Goal: Obtain resource: Obtain resource

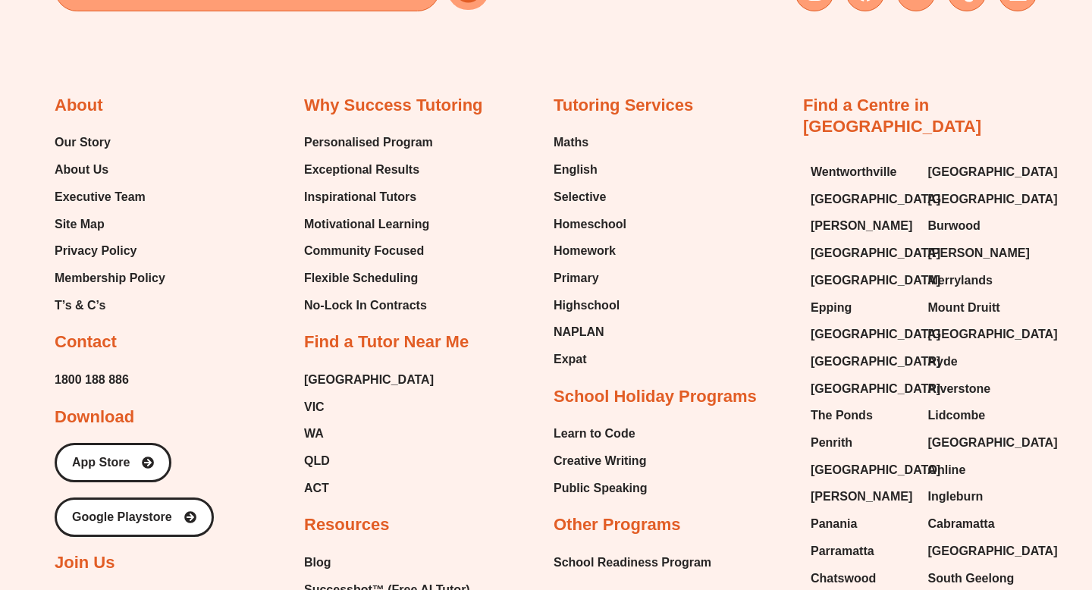
scroll to position [6307, 0]
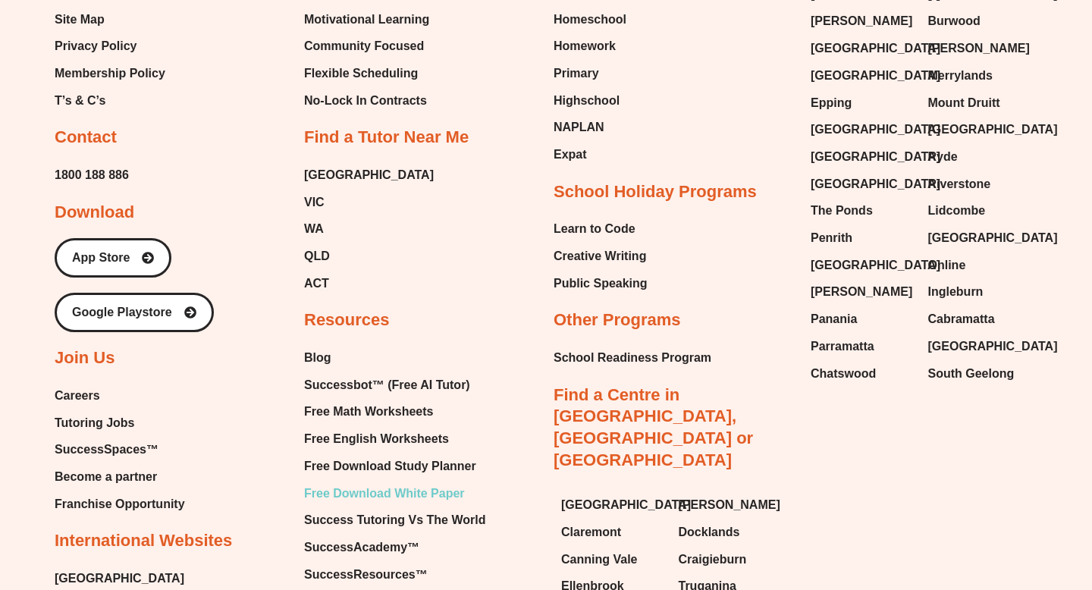
click at [422, 482] on span "Free Download White Paper" at bounding box center [384, 493] width 161 height 23
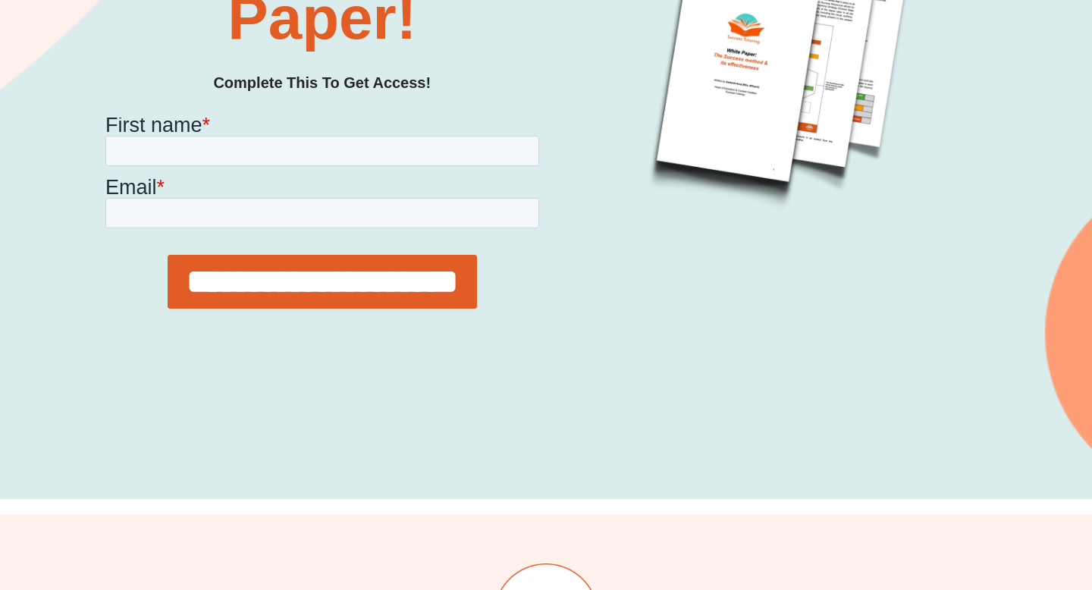
scroll to position [357, 0]
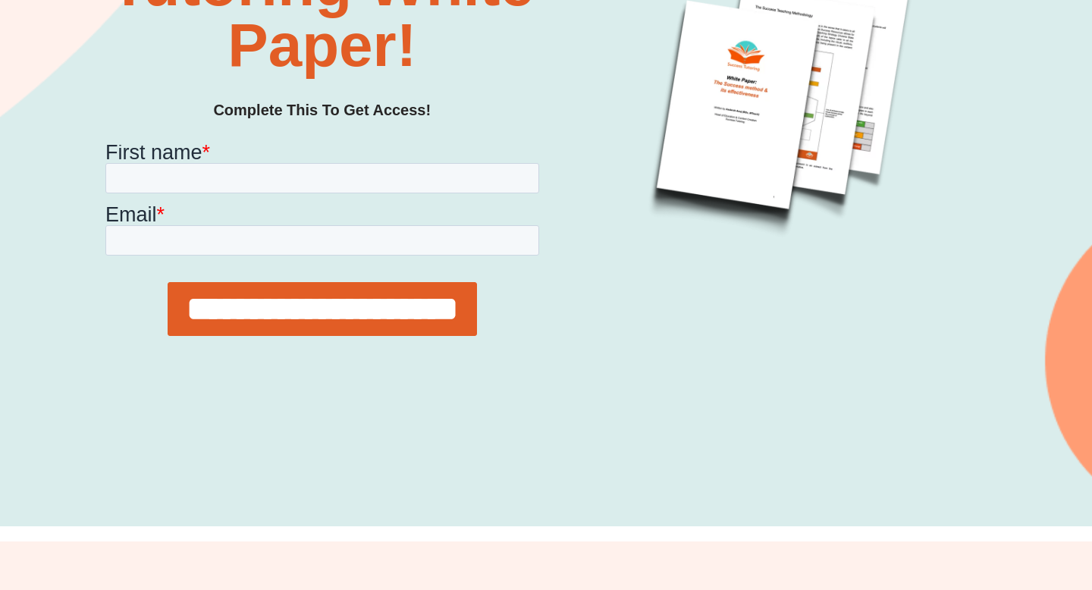
click at [853, 55] on img at bounding box center [779, 88] width 379 height 379
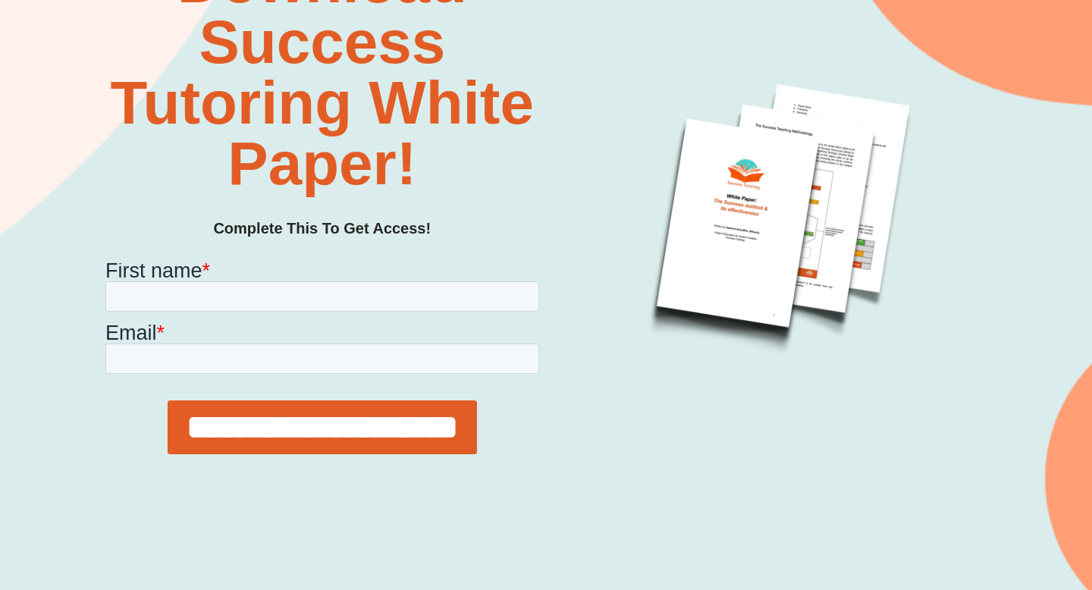
scroll to position [190, 0]
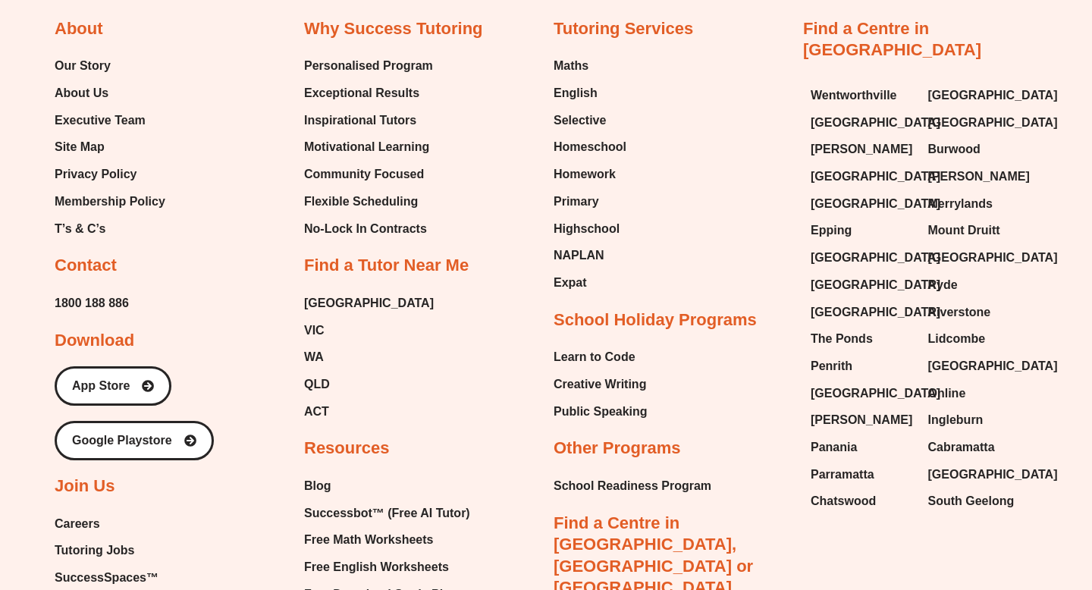
scroll to position [6099, 0]
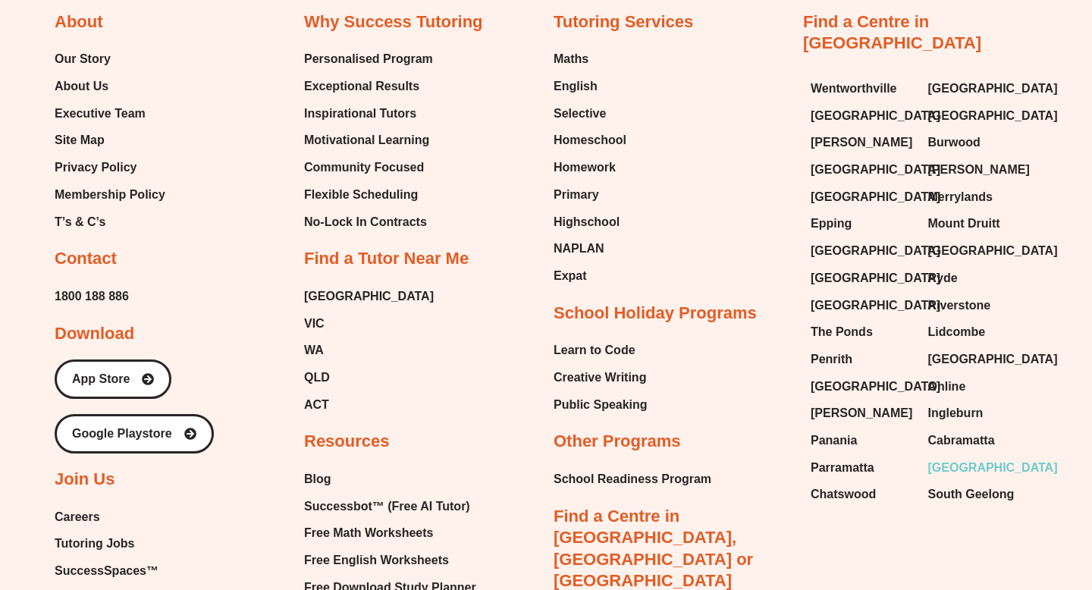
click at [970, 457] on span "[GEOGRAPHIC_DATA]" at bounding box center [994, 468] width 130 height 23
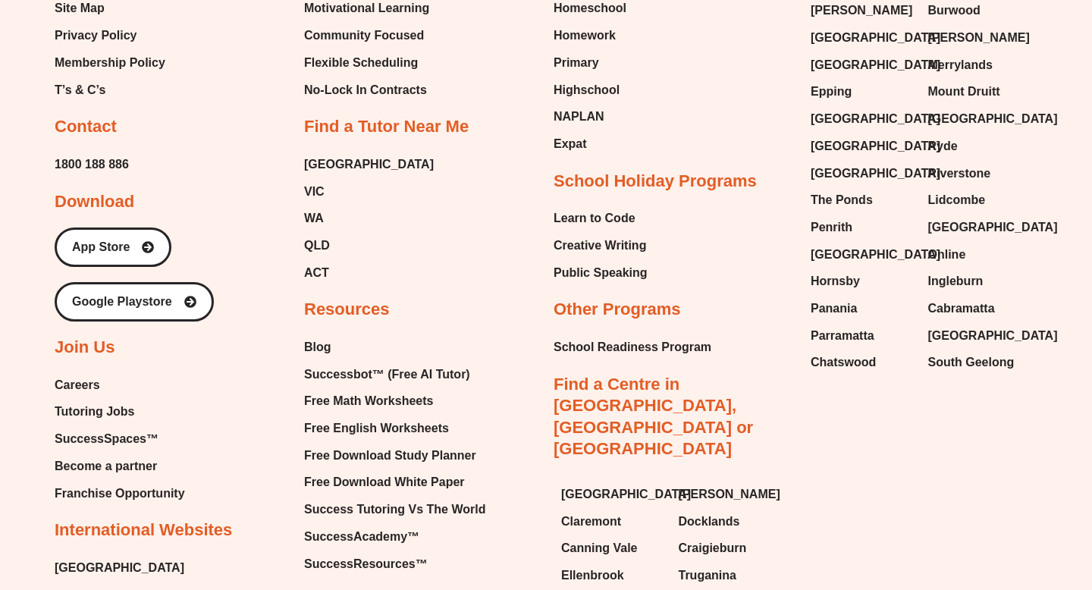
scroll to position [6244, 0]
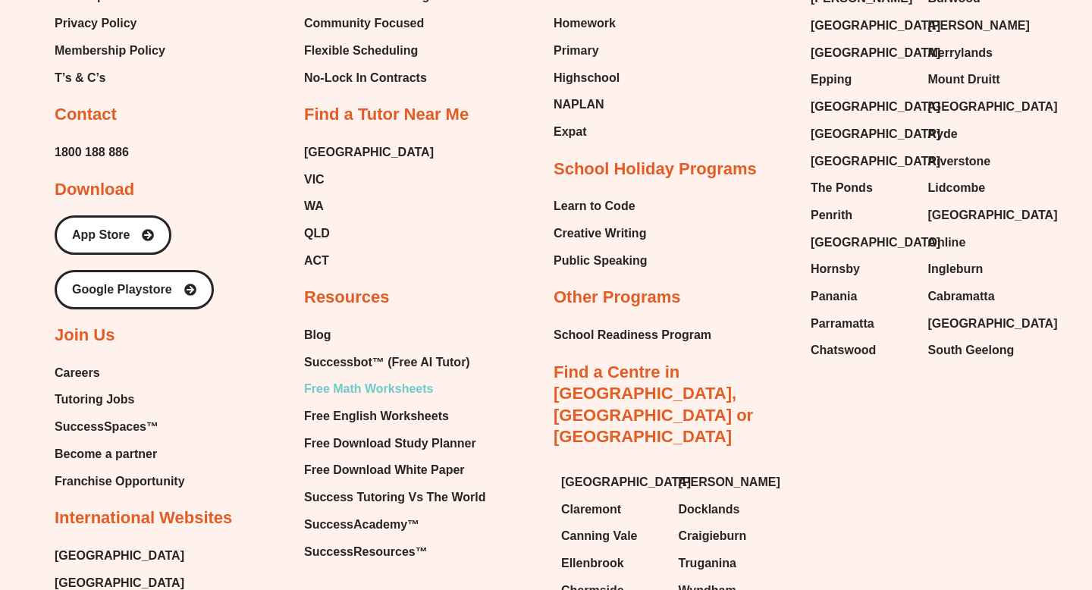
click at [331, 378] on span "Free Math Worksheets" at bounding box center [368, 389] width 129 height 23
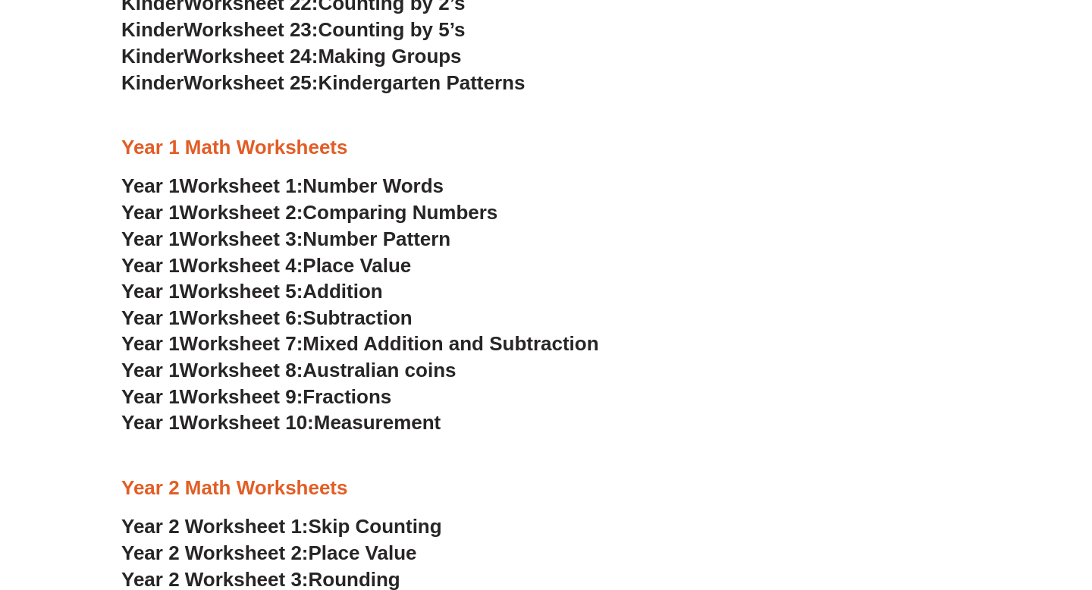
scroll to position [1126, 0]
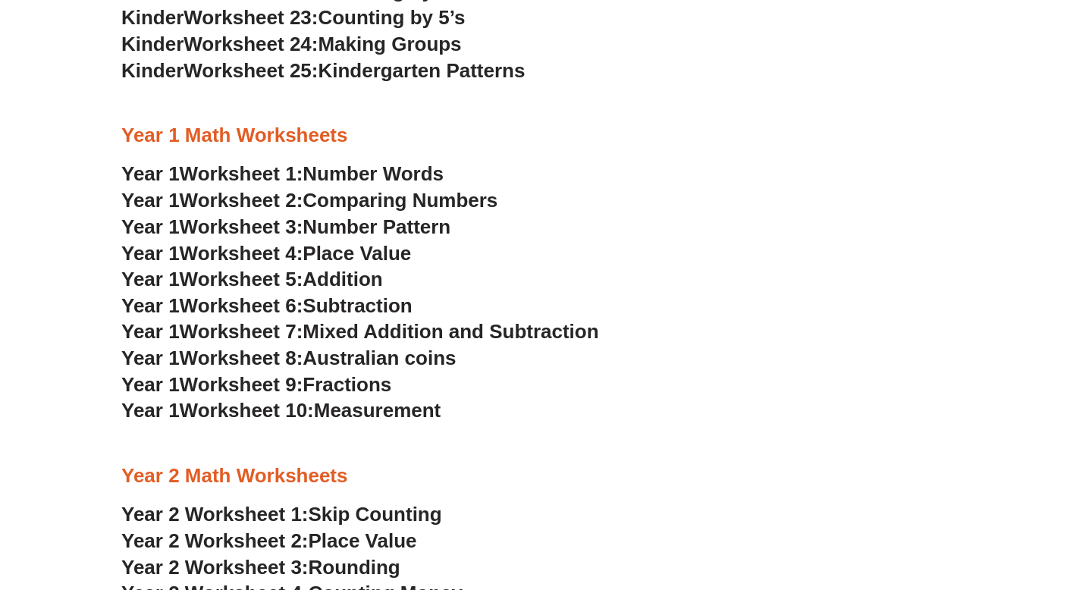
click at [332, 174] on span "Number Words" at bounding box center [373, 173] width 141 height 23
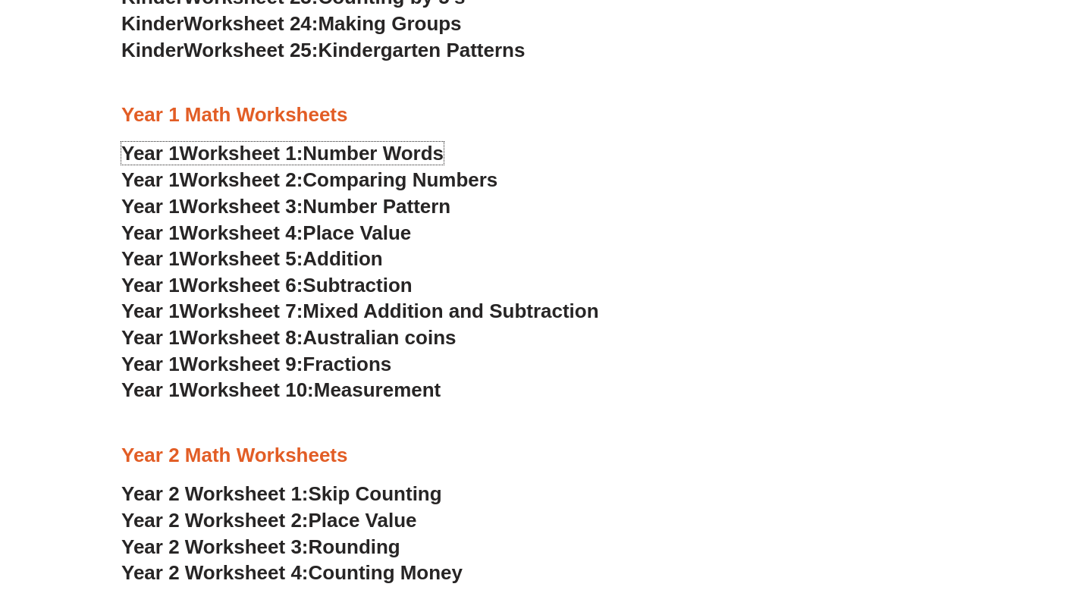
scroll to position [1148, 0]
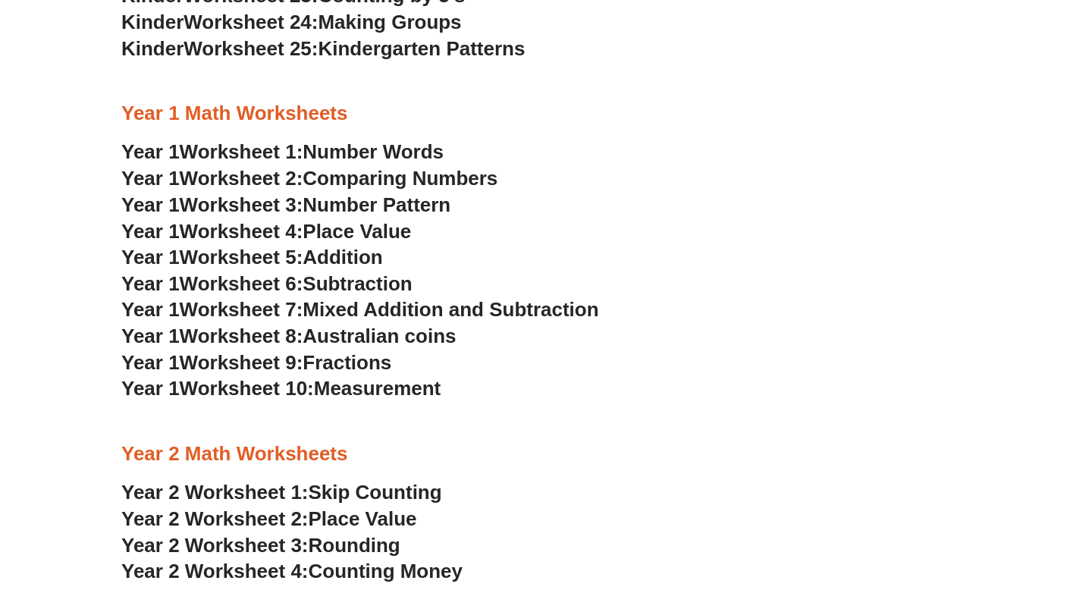
click at [405, 387] on span "Measurement" at bounding box center [377, 388] width 127 height 23
click at [360, 311] on span "Mixed Addition and Subtraction" at bounding box center [451, 309] width 296 height 23
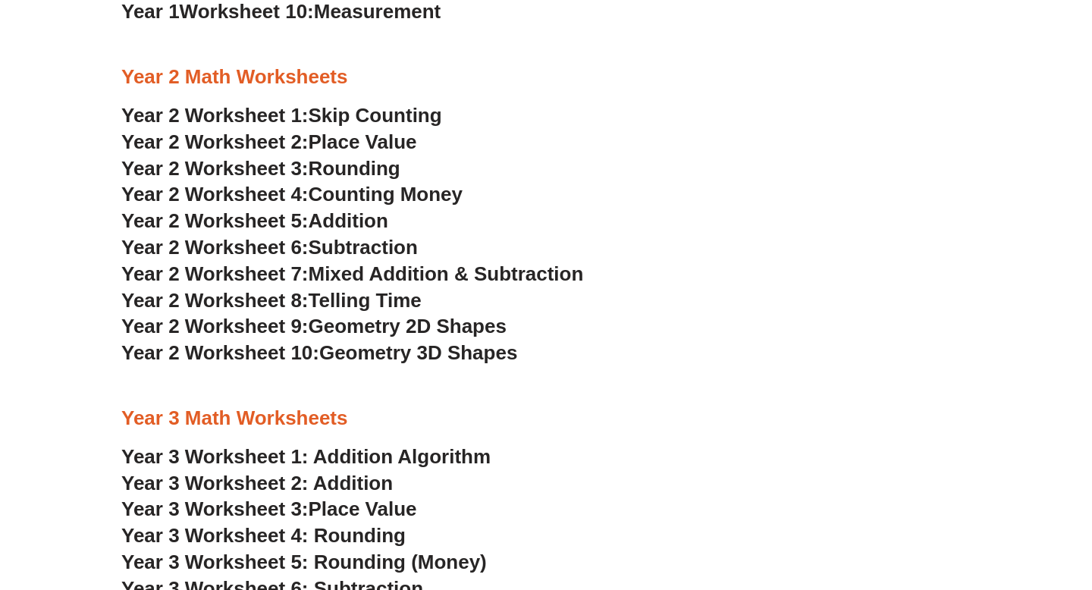
scroll to position [1526, 0]
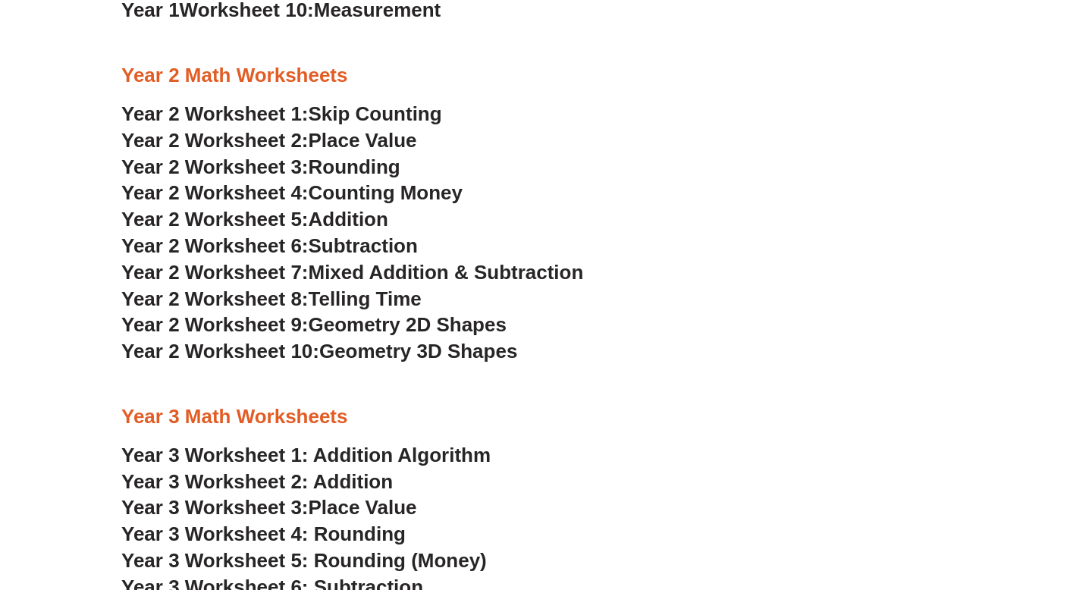
click at [384, 349] on span "Geometry 3D Shapes" at bounding box center [418, 351] width 198 height 23
click at [385, 332] on span "Geometry 2D Shapes" at bounding box center [408, 324] width 198 height 23
click at [291, 273] on span "Year 2 Worksheet 7:" at bounding box center [214, 272] width 187 height 23
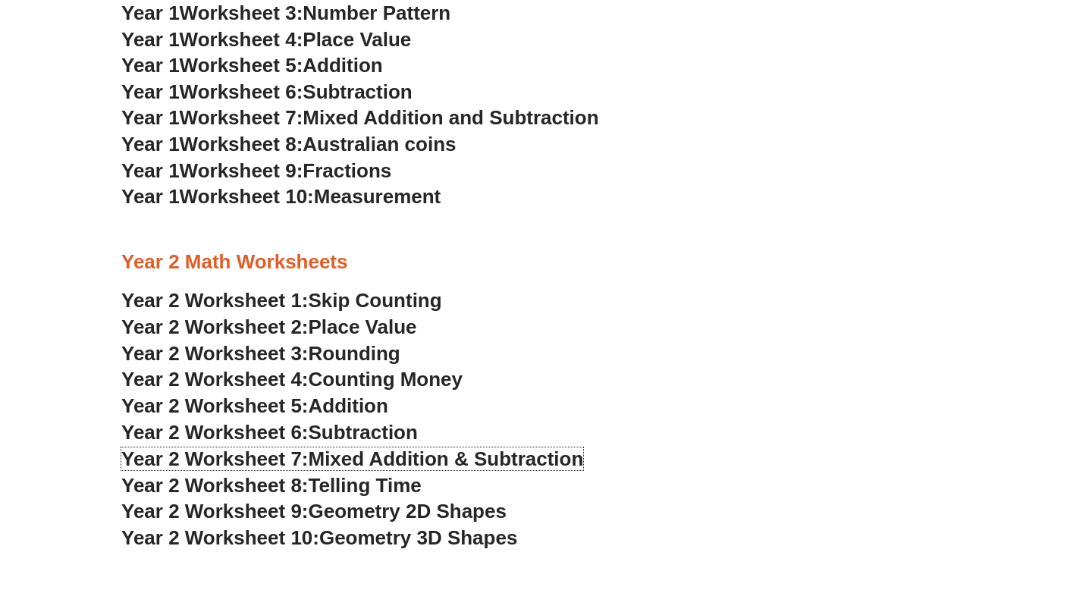
scroll to position [1341, 0]
click at [382, 306] on span "Skip Counting" at bounding box center [376, 299] width 134 height 23
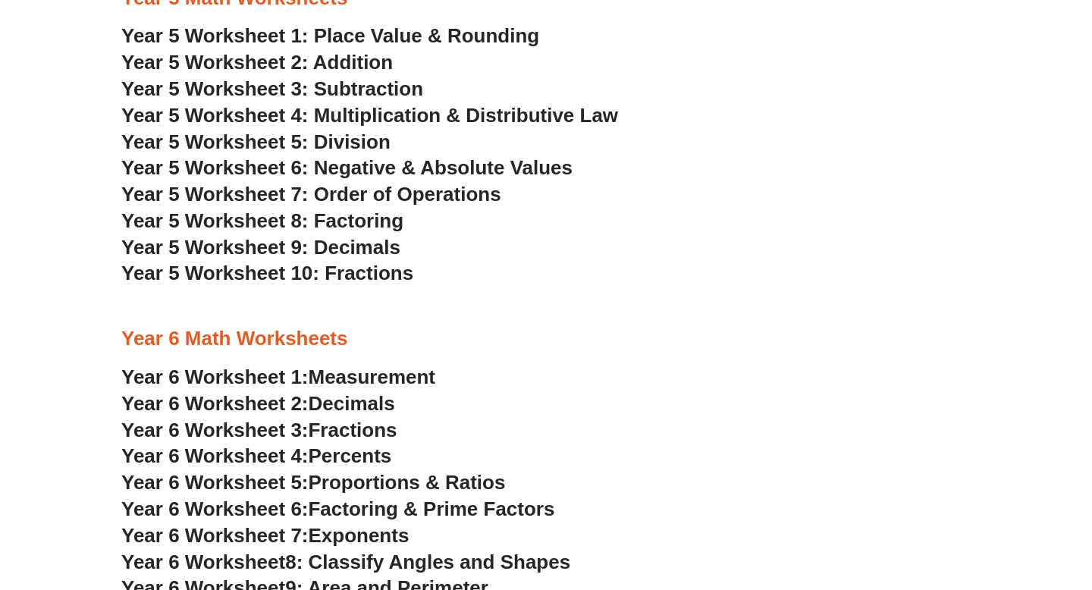
scroll to position [2625, 0]
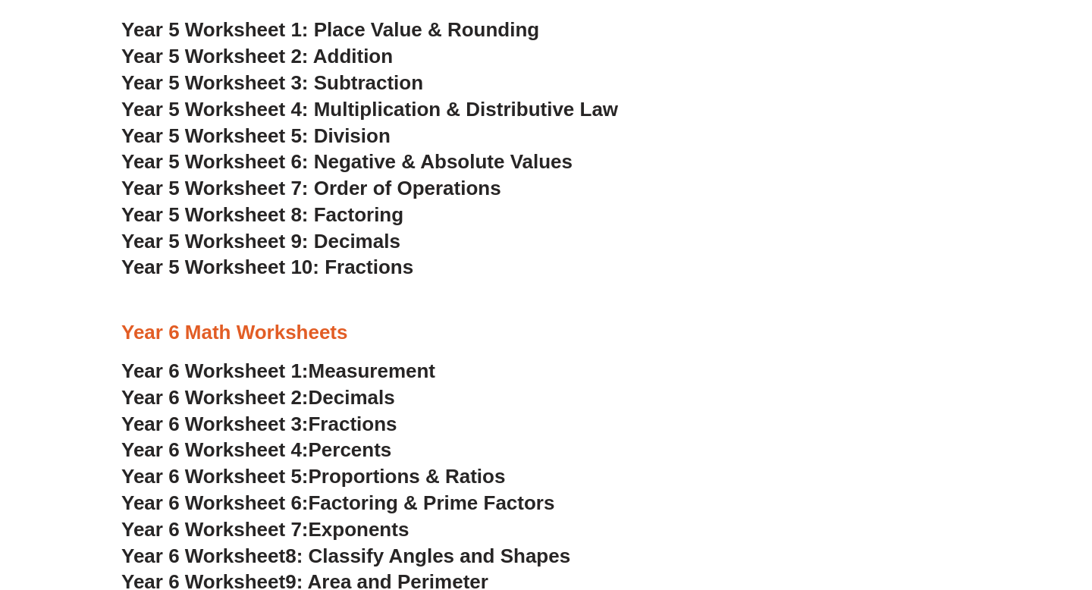
click at [403, 187] on span "Year 5 Worksheet 7: Order of Operations" at bounding box center [311, 188] width 380 height 23
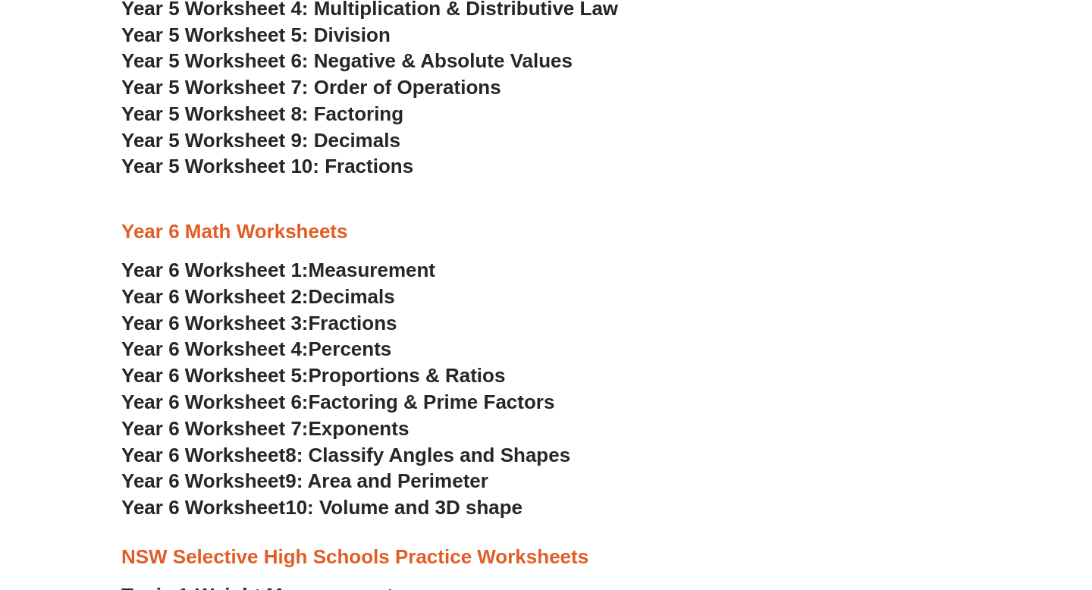
scroll to position [2727, 0]
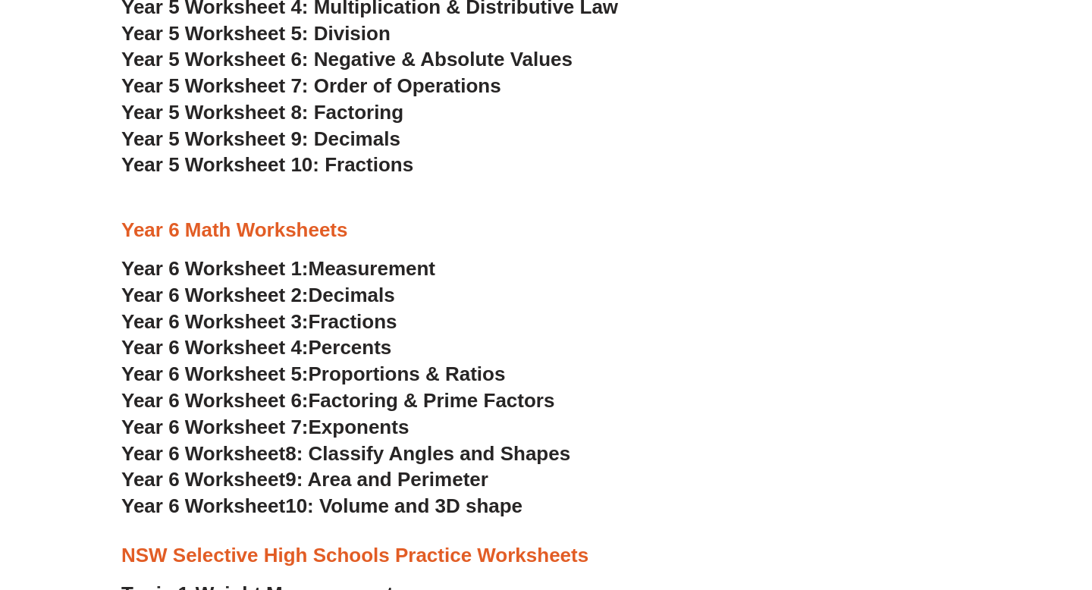
click at [405, 268] on span "Measurement" at bounding box center [372, 268] width 127 height 23
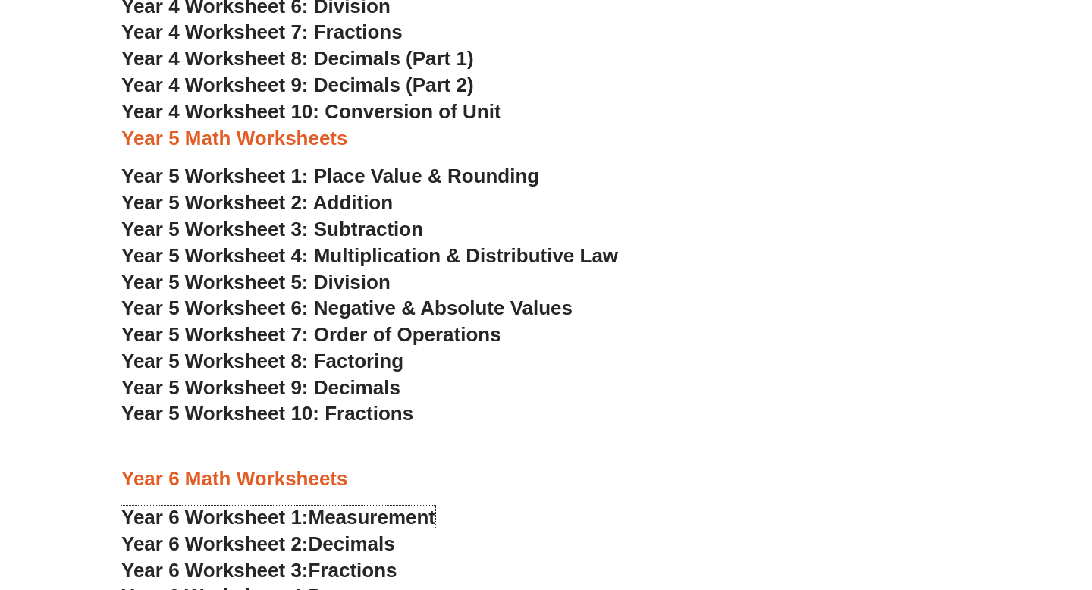
scroll to position [2803, 0]
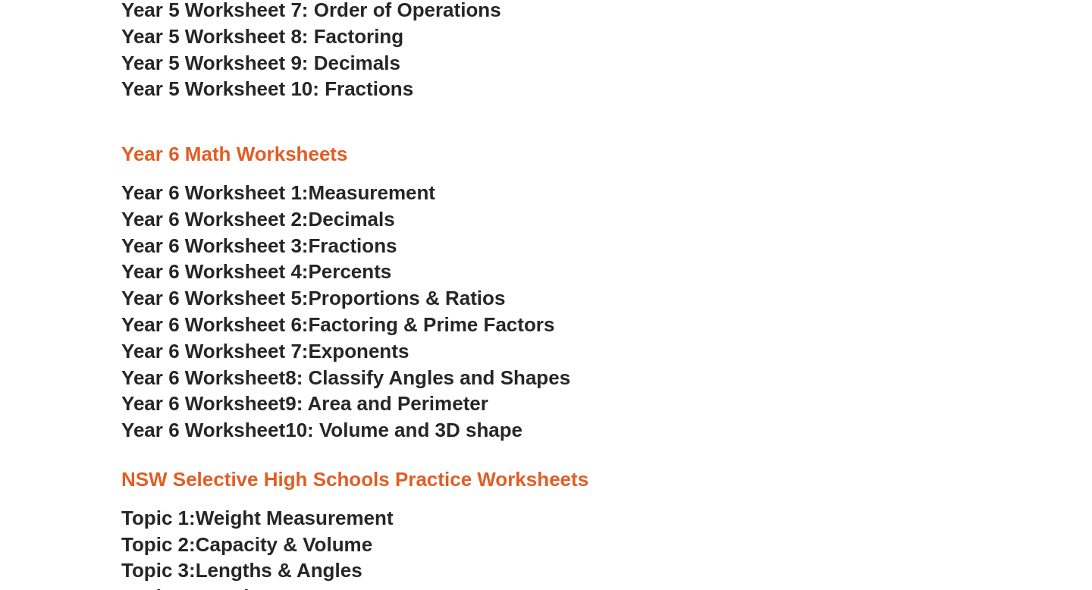
click at [347, 297] on span "Proportions & Ratios" at bounding box center [407, 298] width 197 height 23
click at [322, 276] on span "Percents" at bounding box center [350, 271] width 83 height 23
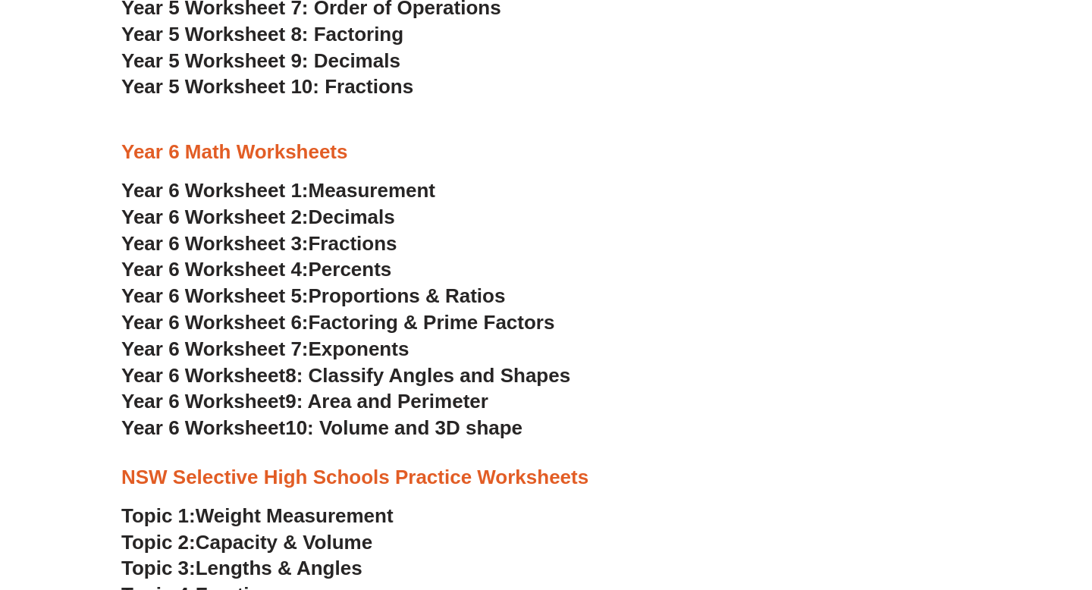
click at [384, 356] on span "Exponents" at bounding box center [359, 349] width 101 height 23
click at [328, 335] on h3 "Year 6 Worksheet 6: Factoring & Prime Factors" at bounding box center [546, 323] width 850 height 26
click at [327, 327] on span "Factoring & Prime Factors" at bounding box center [432, 322] width 247 height 23
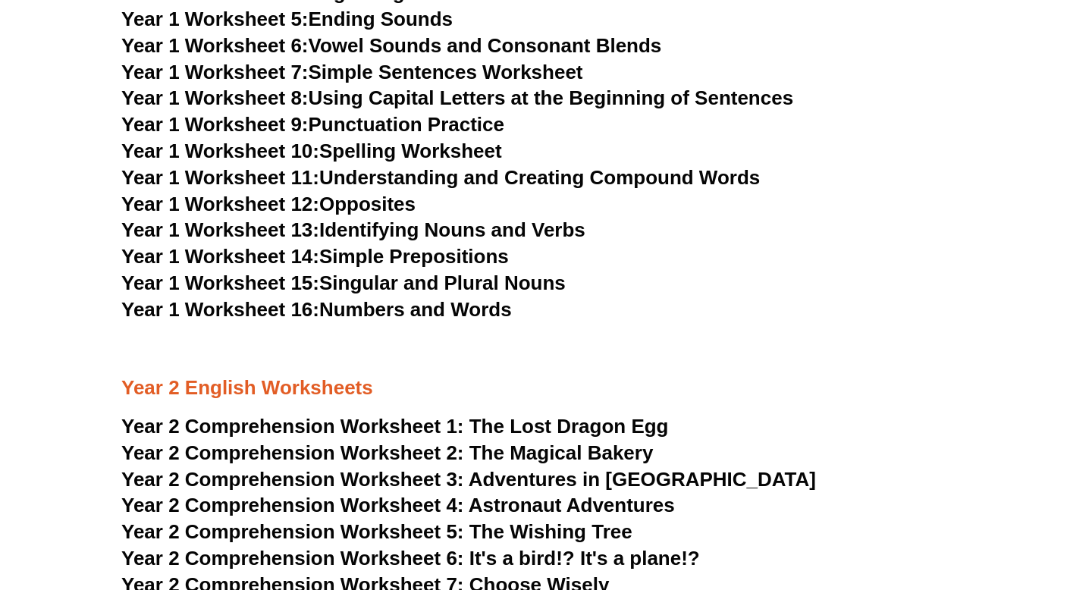
scroll to position [2777, 0]
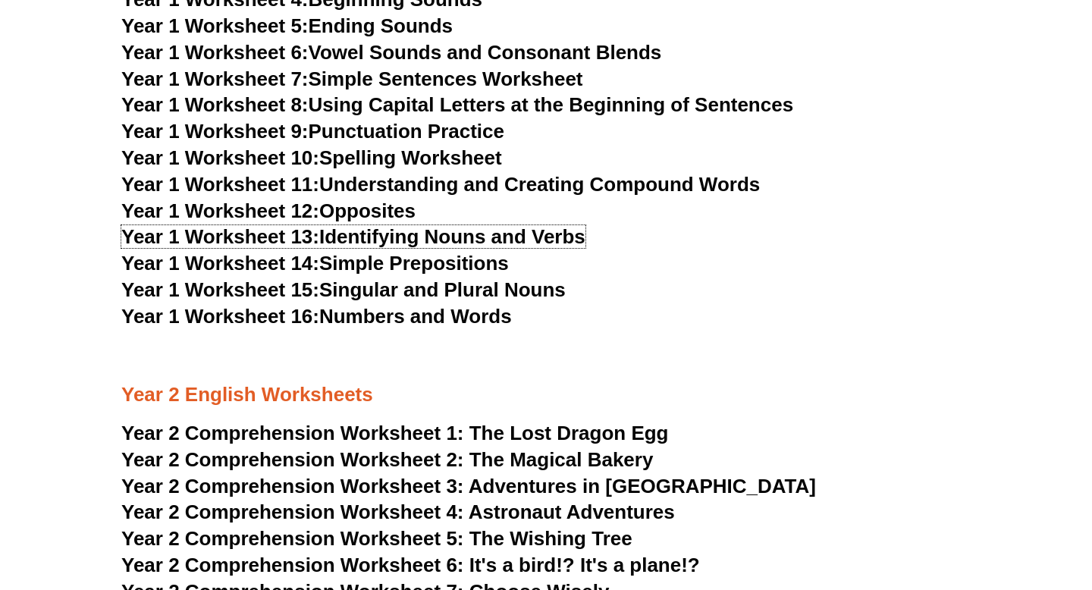
click at [545, 226] on link "Year 1 Worksheet 13: Identifying Nouns and Verbs" at bounding box center [353, 236] width 464 height 23
click at [432, 149] on link "Year 1 Worksheet 10: Spelling Worksheet" at bounding box center [311, 157] width 381 height 23
click at [413, 129] on link "Year 1 Worksheet 9: Punctuation Practice" at bounding box center [312, 131] width 383 height 23
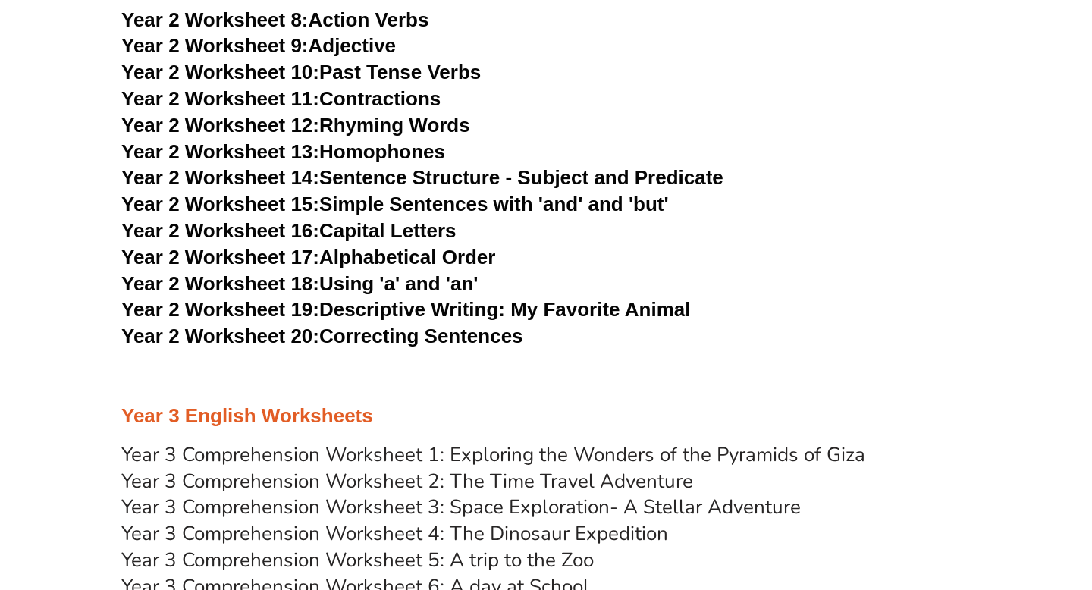
scroll to position [3885, 0]
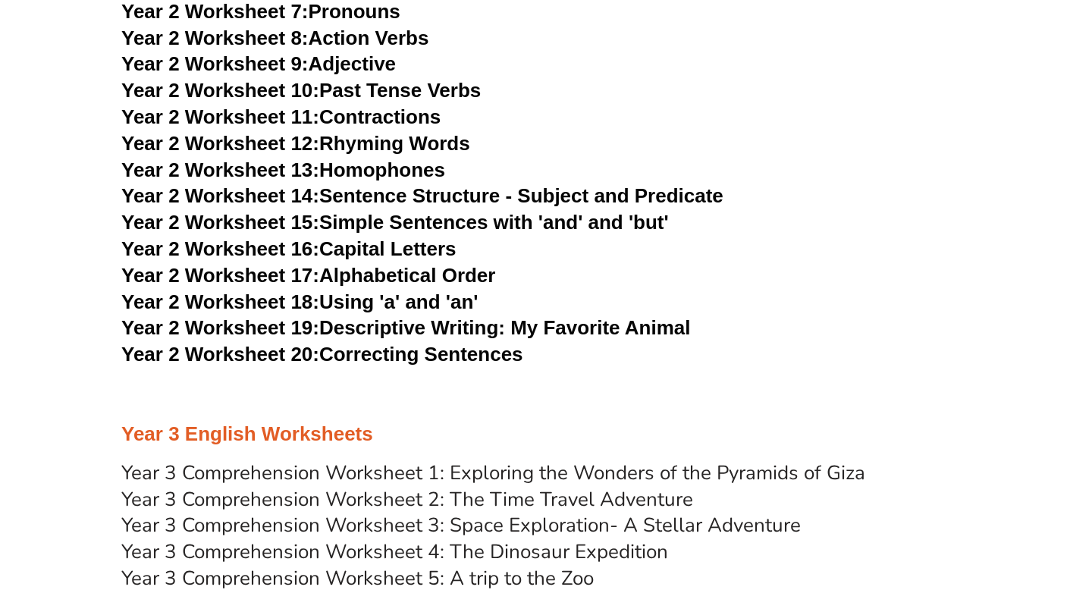
click at [407, 345] on link "Year 2 Worksheet 20: Correcting Sentences" at bounding box center [322, 354] width 402 height 23
click at [312, 325] on span "Year 2 Worksheet 19:" at bounding box center [220, 327] width 198 height 23
click at [436, 218] on link "Year 2 Worksheet 15: Simple Sentences with 'and' and 'but'" at bounding box center [395, 222] width 548 height 23
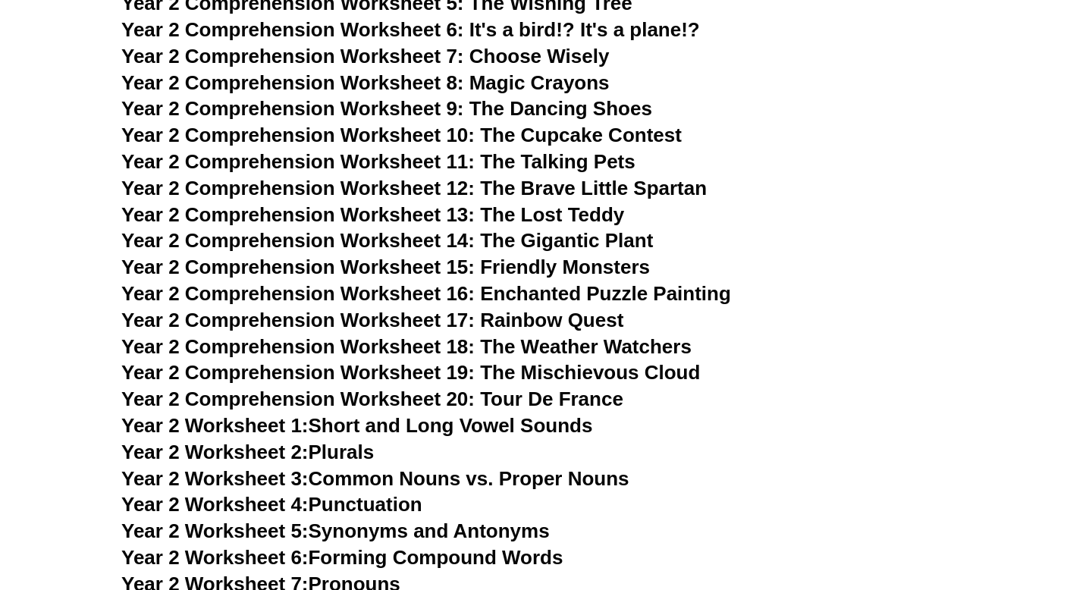
scroll to position [3305, 0]
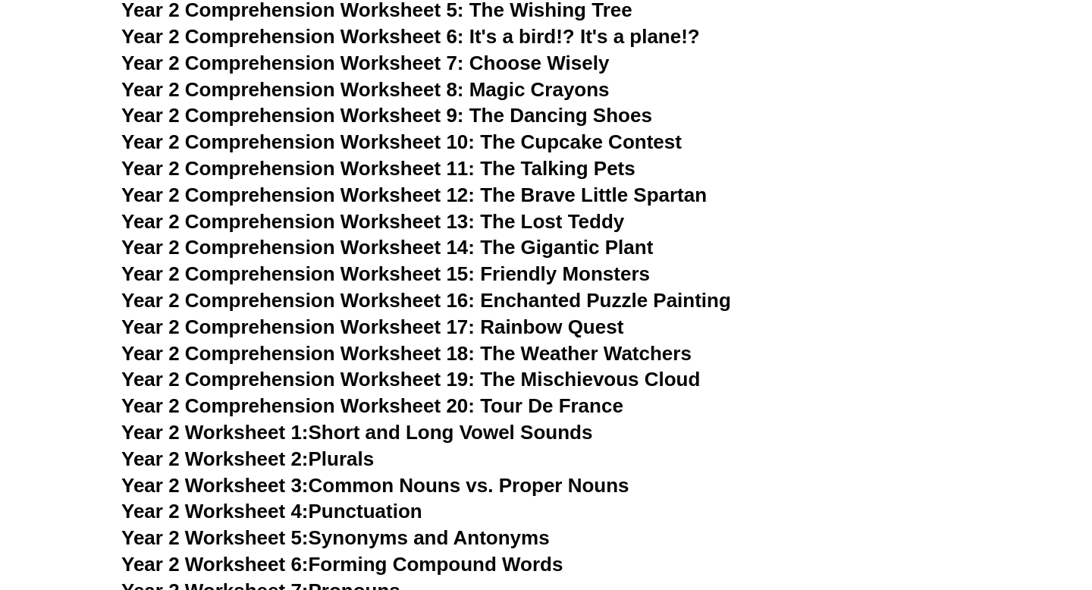
click at [412, 282] on span "Year 2 Comprehension Worksheet 15: Friendly Monsters" at bounding box center [385, 273] width 529 height 23
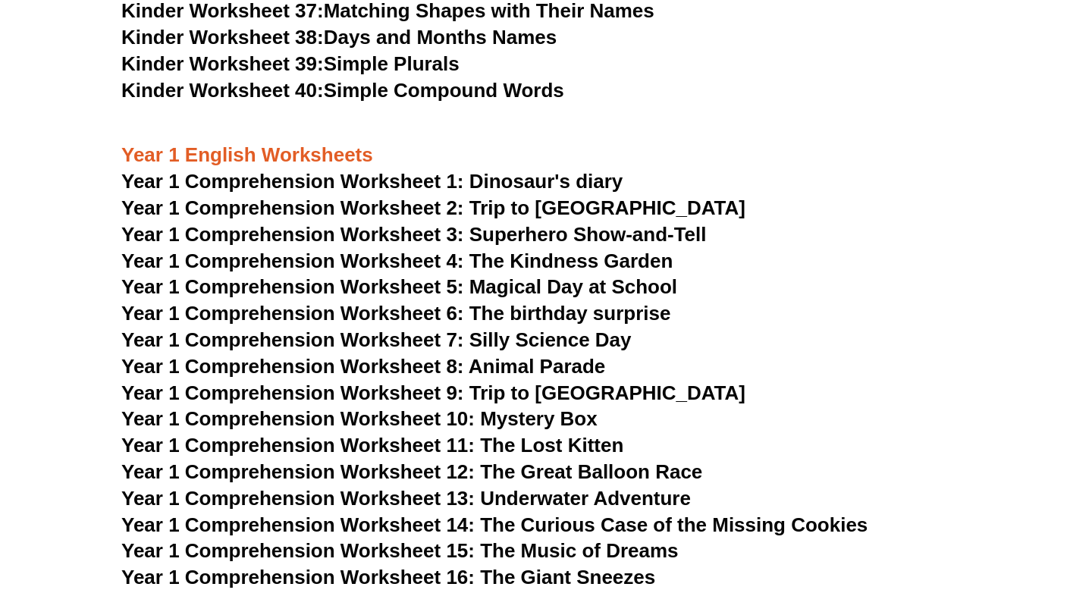
scroll to position [1569, 0]
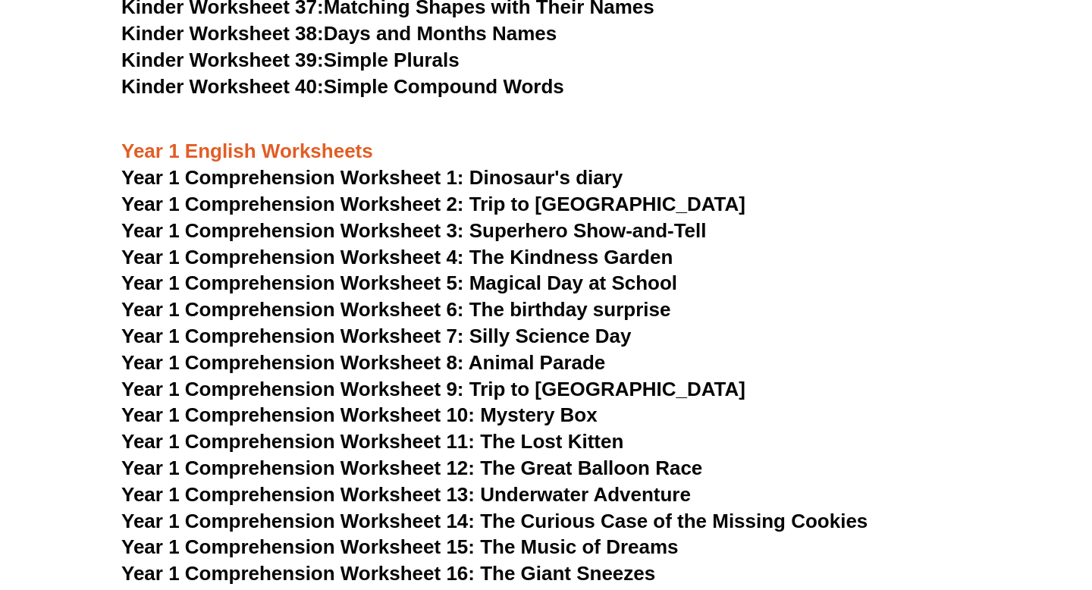
click at [572, 517] on span "Year 1 Comprehension Worksheet 14: The Curious Case of the Missing Cookies" at bounding box center [494, 521] width 746 height 23
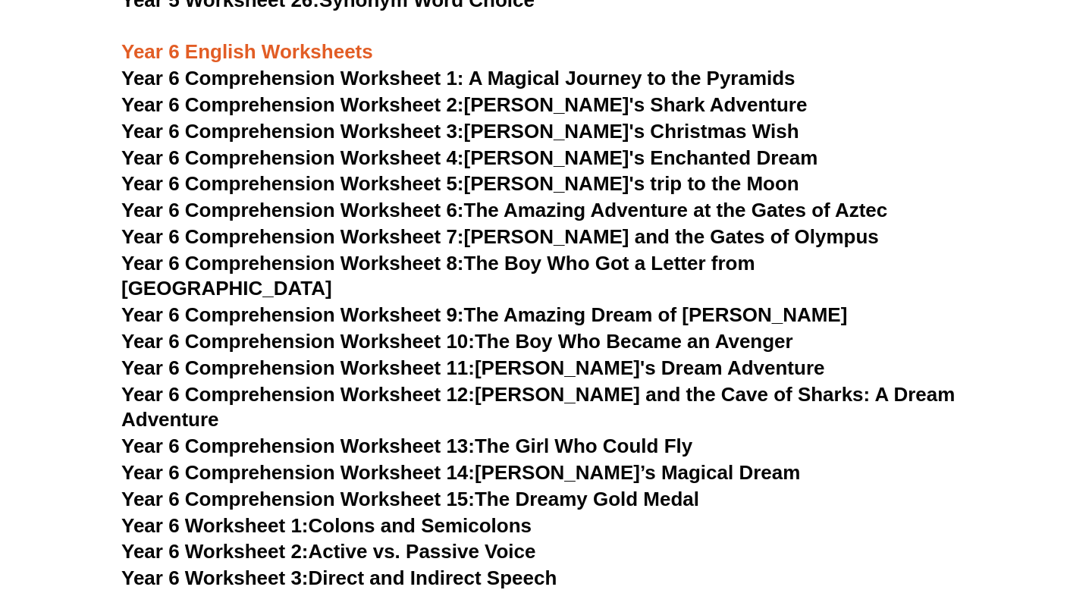
scroll to position [7607, 0]
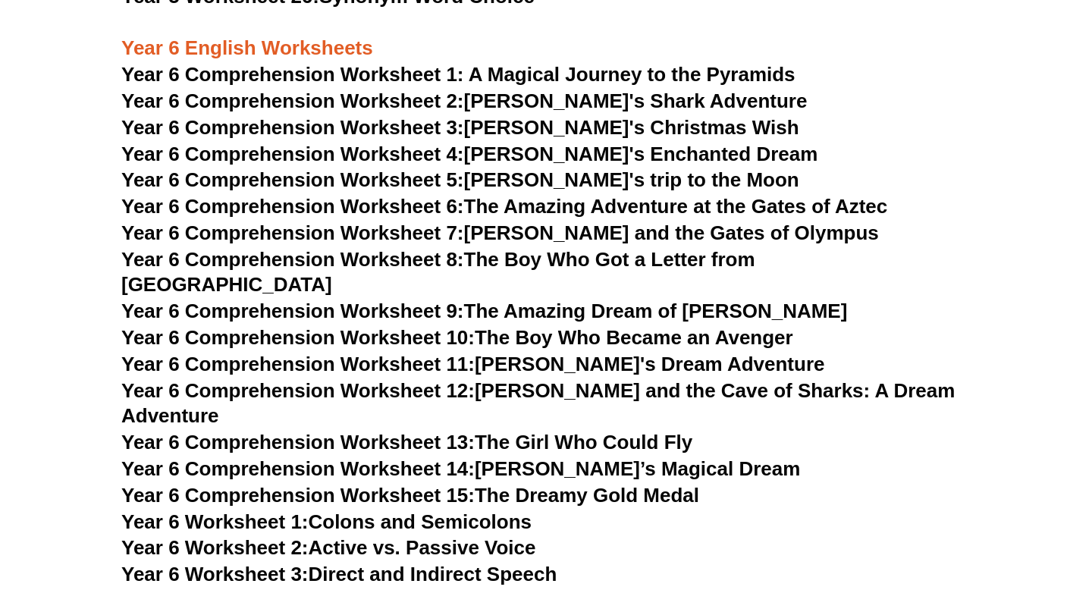
click at [556, 258] on link "Year 6 Comprehension Worksheet 8: The Boy Who Got a Letter from Hogwarts" at bounding box center [438, 272] width 634 height 49
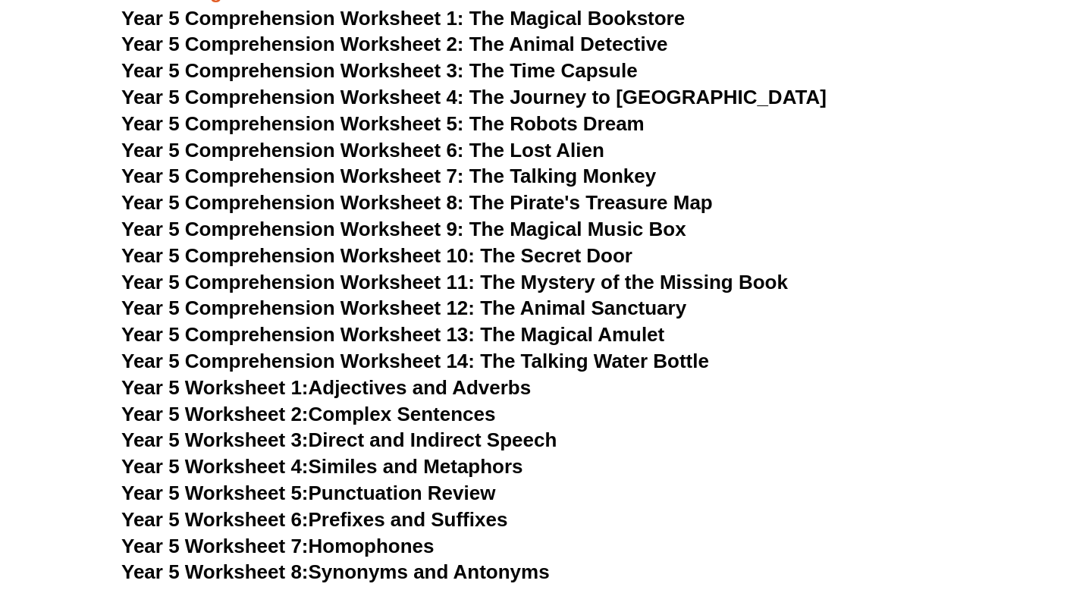
scroll to position [6484, 0]
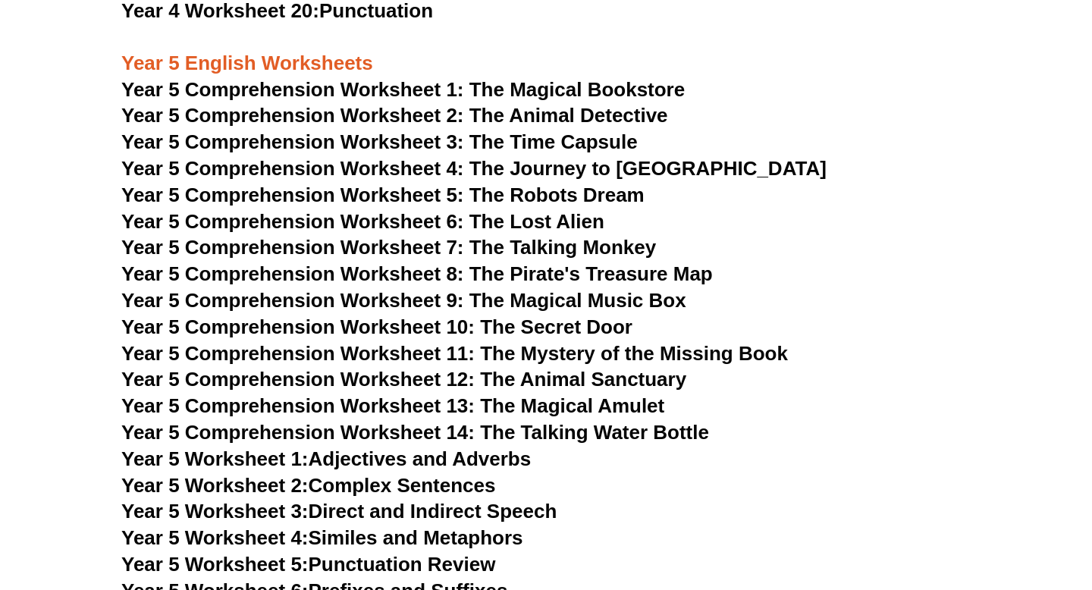
click at [566, 246] on span "Year 5 Comprehension Worksheet 7: The Talking Monkey" at bounding box center [388, 247] width 535 height 23
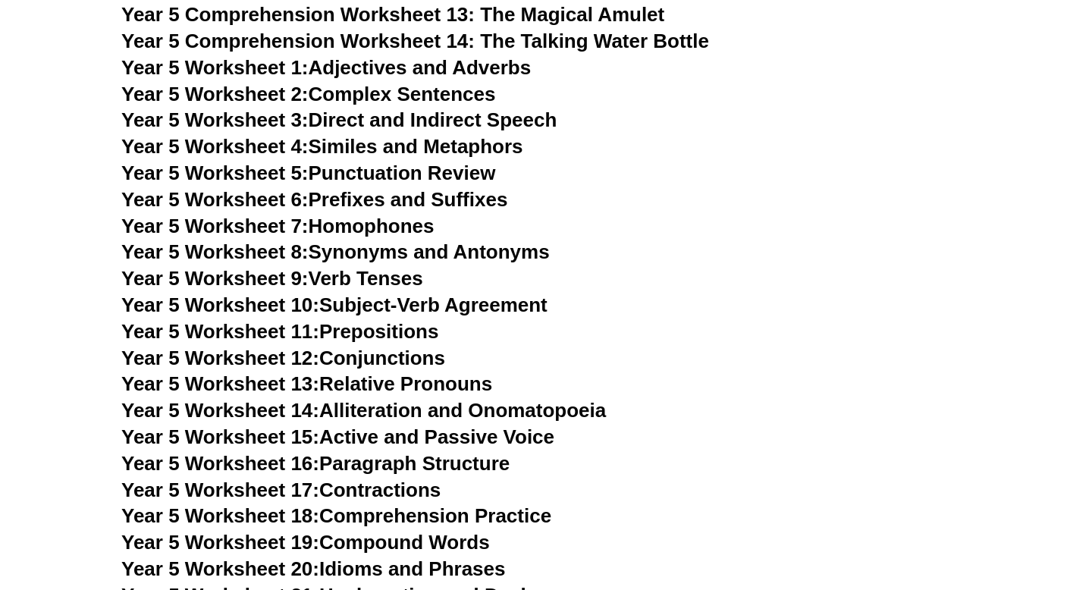
scroll to position [6861, 0]
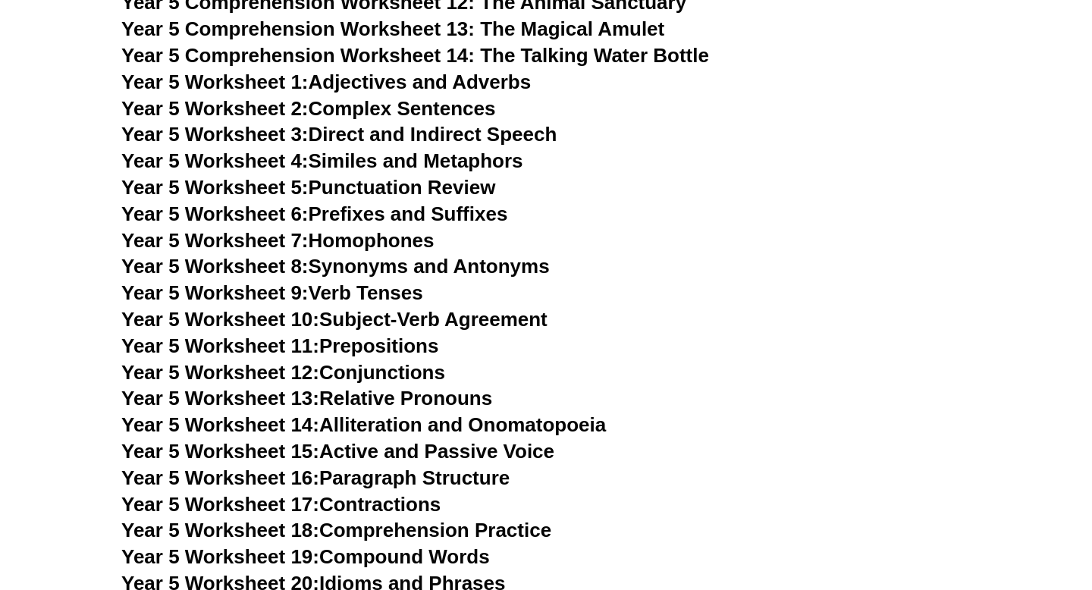
click at [426, 344] on link "Year 5 Worksheet 11: Prepositions" at bounding box center [279, 346] width 317 height 23
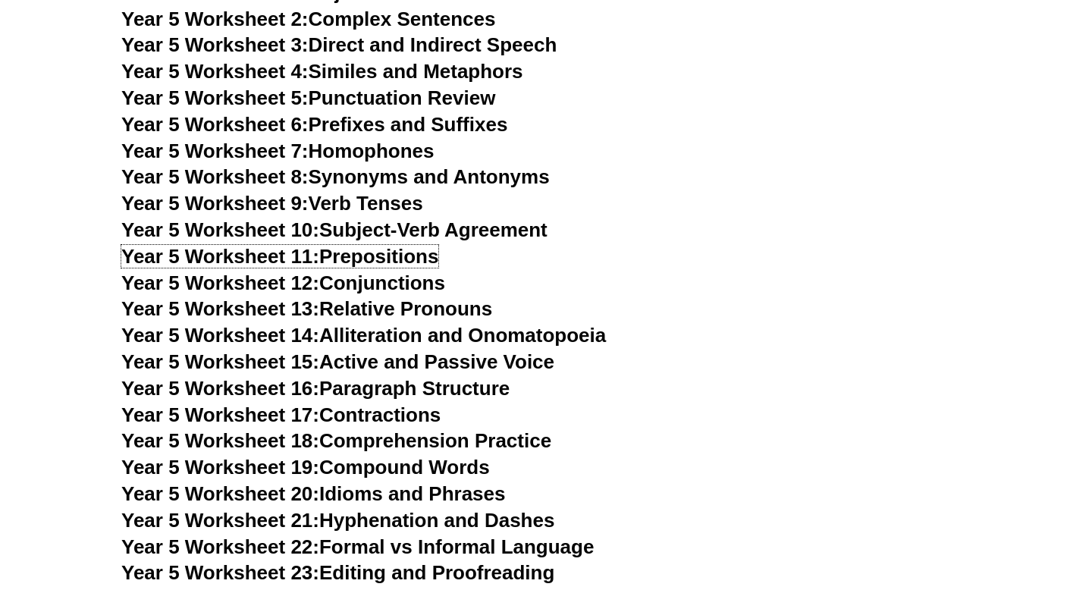
scroll to position [6963, 0]
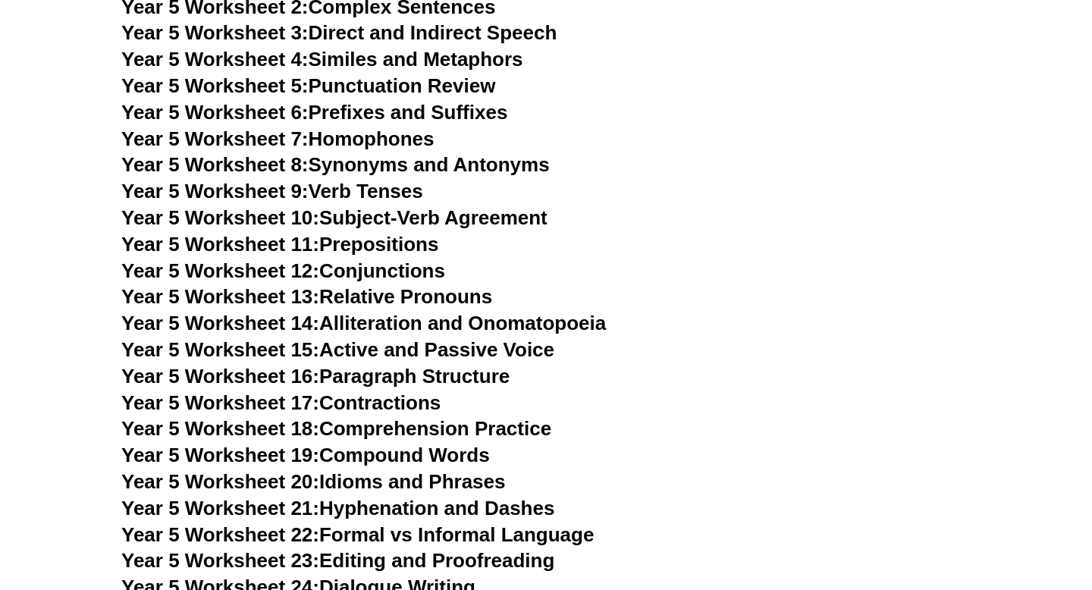
click at [326, 387] on link "Year 5 Worksheet 16: Paragraph Structure" at bounding box center [315, 376] width 388 height 23
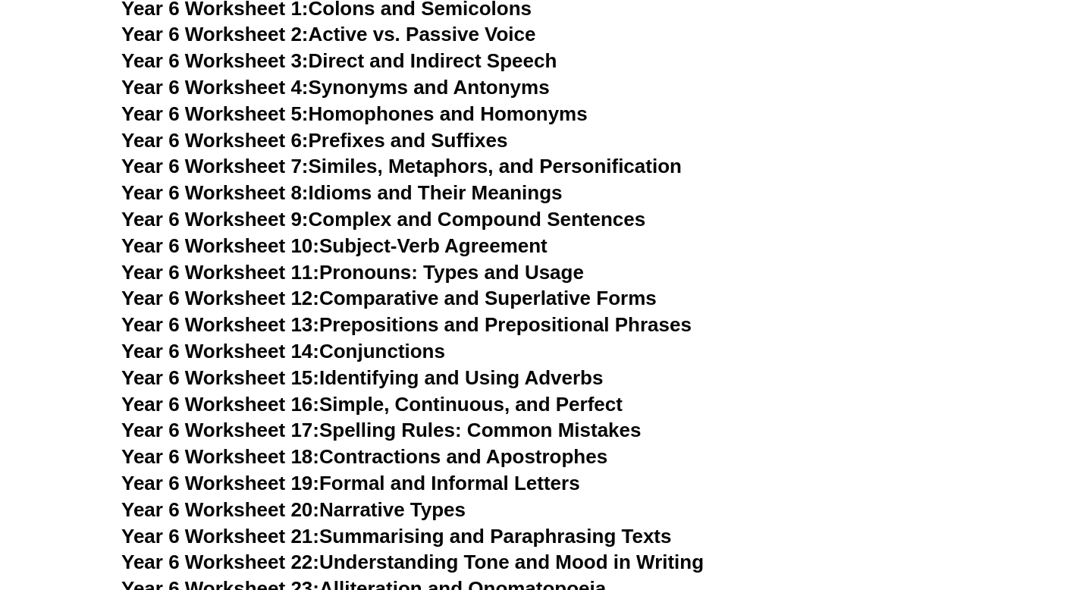
scroll to position [8121, 0]
click at [452, 418] on link "Year 6 Worksheet 17: Spelling Rules: Common Mistakes" at bounding box center [381, 429] width 520 height 23
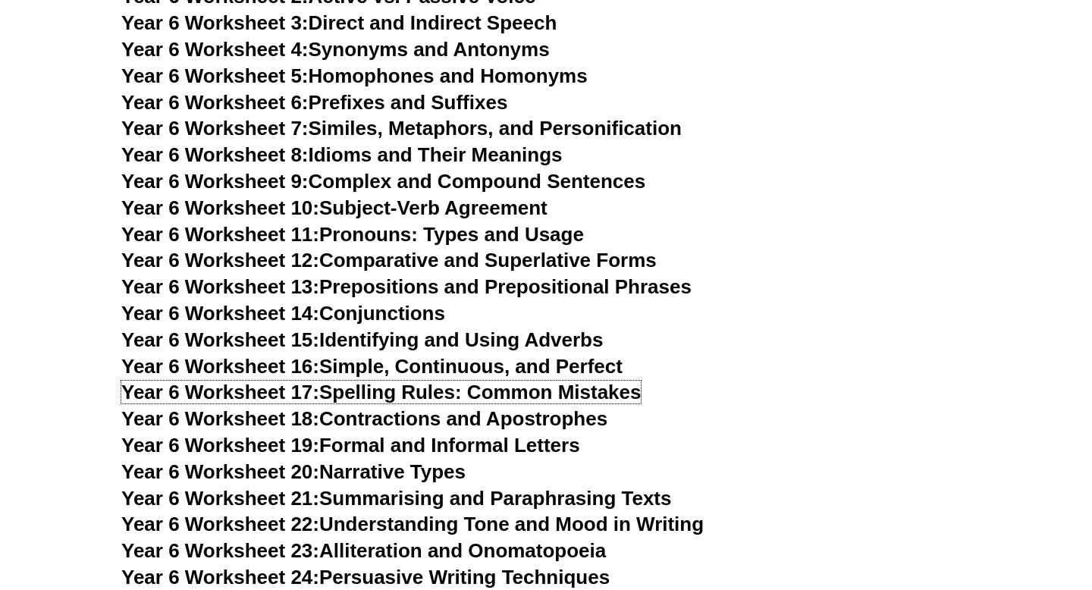
scroll to position [8170, 0]
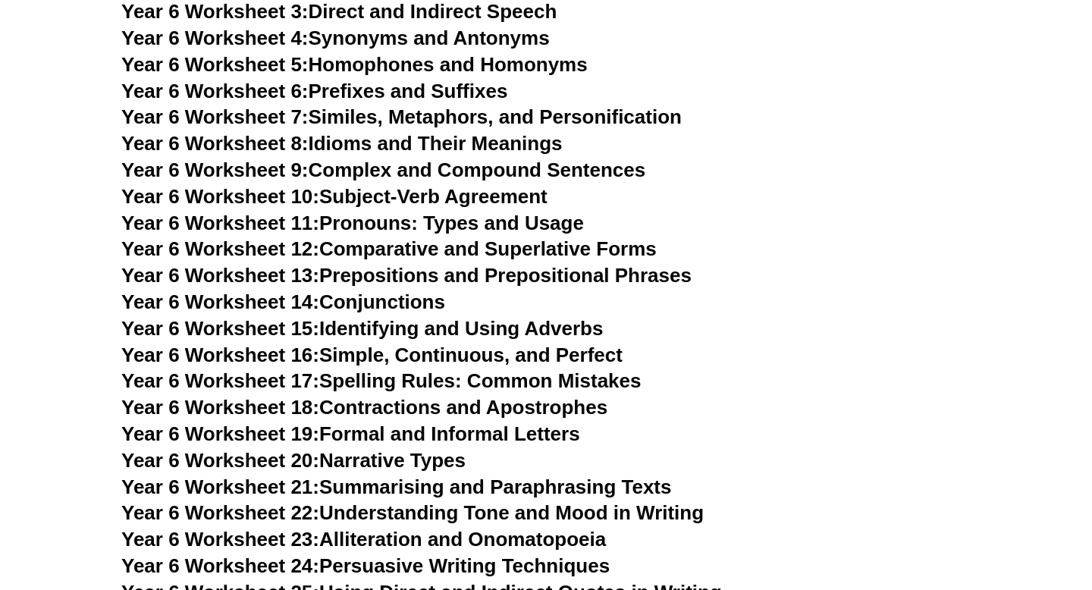
click at [485, 476] on link "Year 6 Worksheet 21: Summarising and Paraphrasing Texts" at bounding box center [396, 487] width 550 height 23
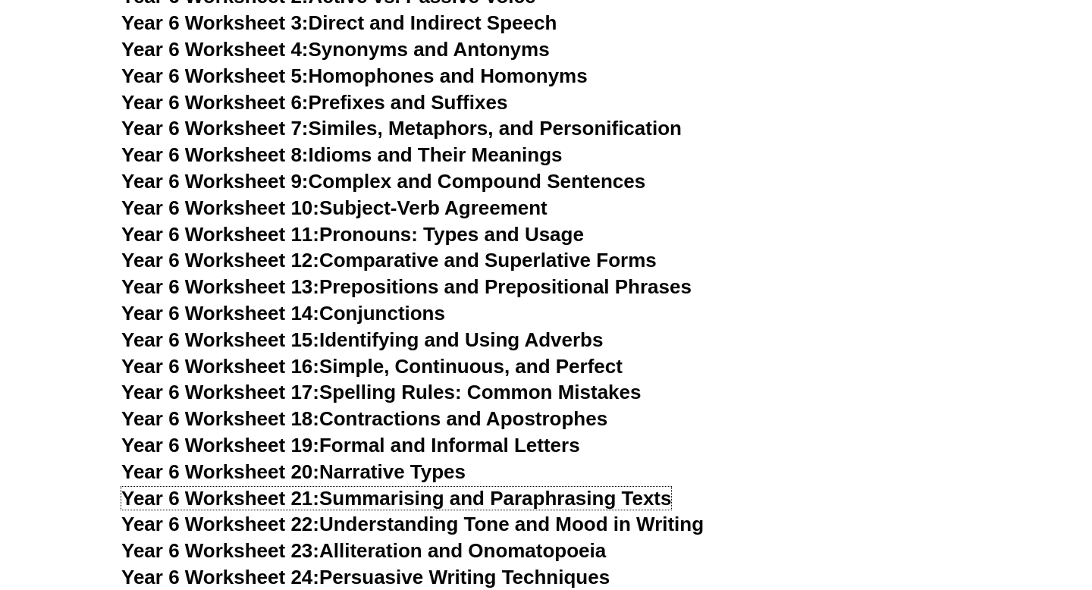
scroll to position [8158, 0]
click at [383, 303] on link "Year 6 Worksheet 14: Conjunctions" at bounding box center [283, 314] width 324 height 23
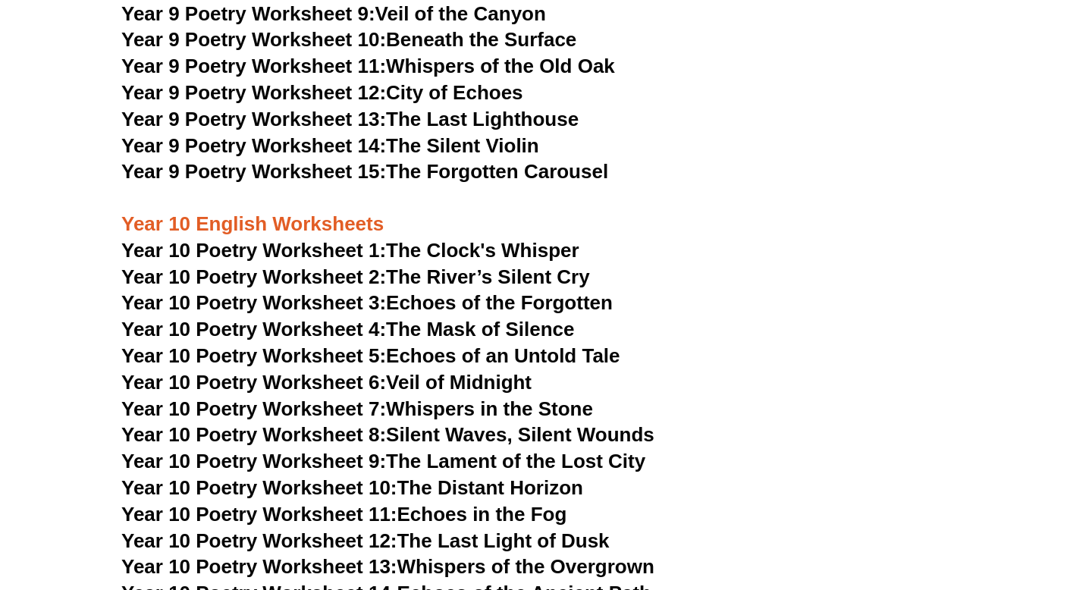
scroll to position [9935, 0]
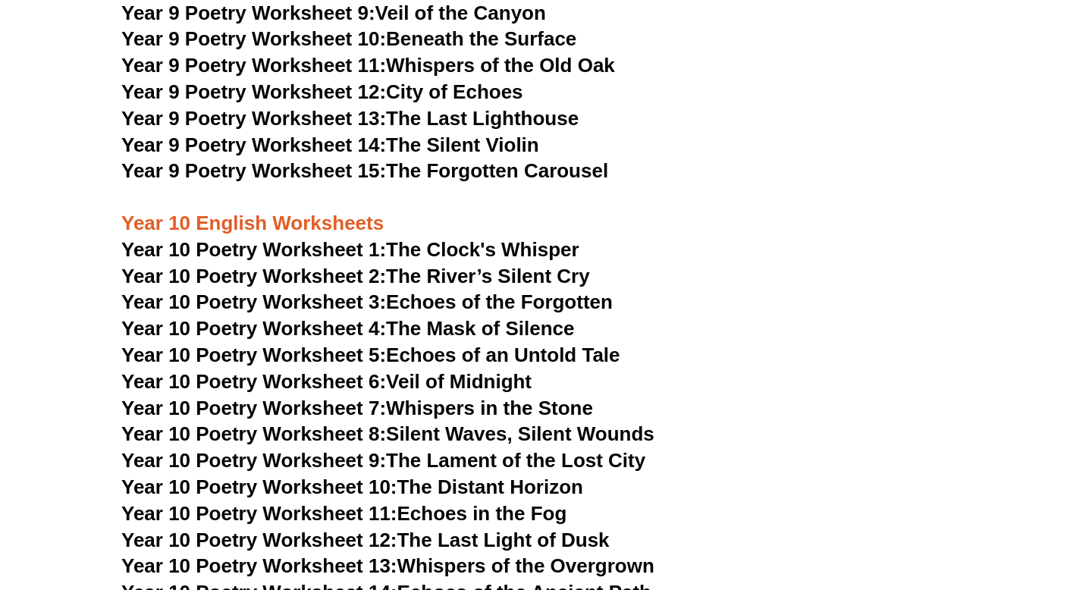
click at [450, 134] on link "Year 9 Poetry Worksheet 14: The Silent Violin" at bounding box center [330, 145] width 418 height 23
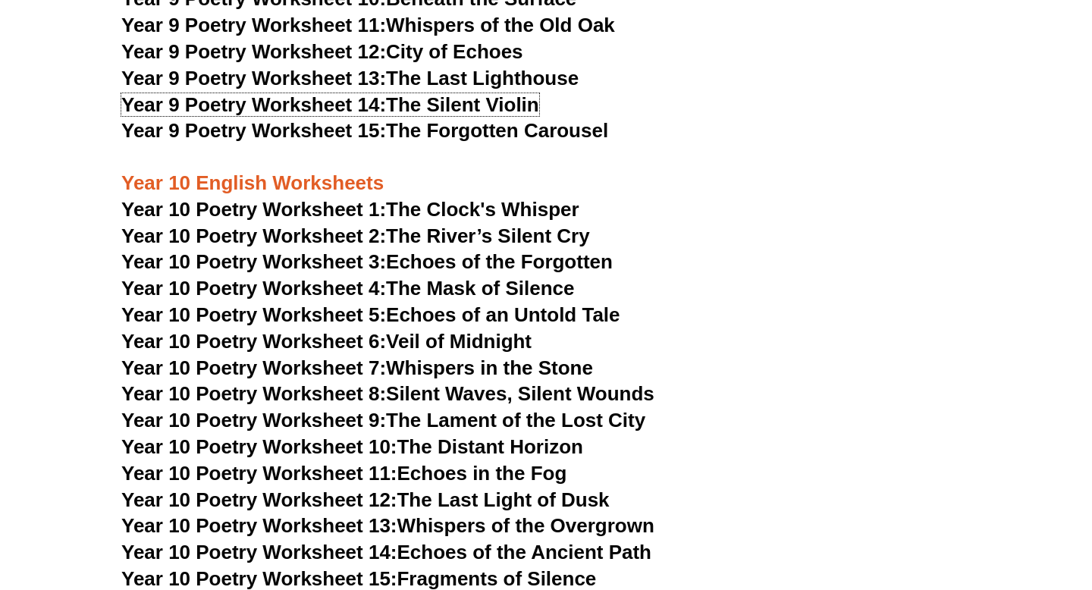
scroll to position [9978, 0]
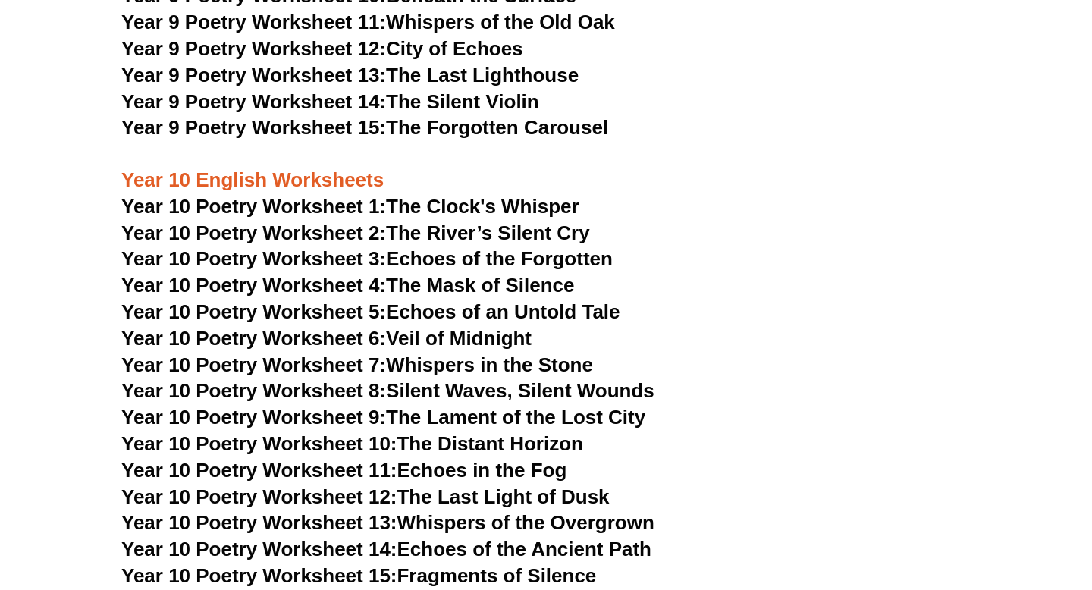
drag, startPoint x: 461, startPoint y: 419, endPoint x: 484, endPoint y: 304, distance: 116.8
click at [457, 459] on link "Year 10 Poetry Worksheet 11: Echoes in the Fog" at bounding box center [343, 470] width 445 height 23
